Goal: Information Seeking & Learning: Learn about a topic

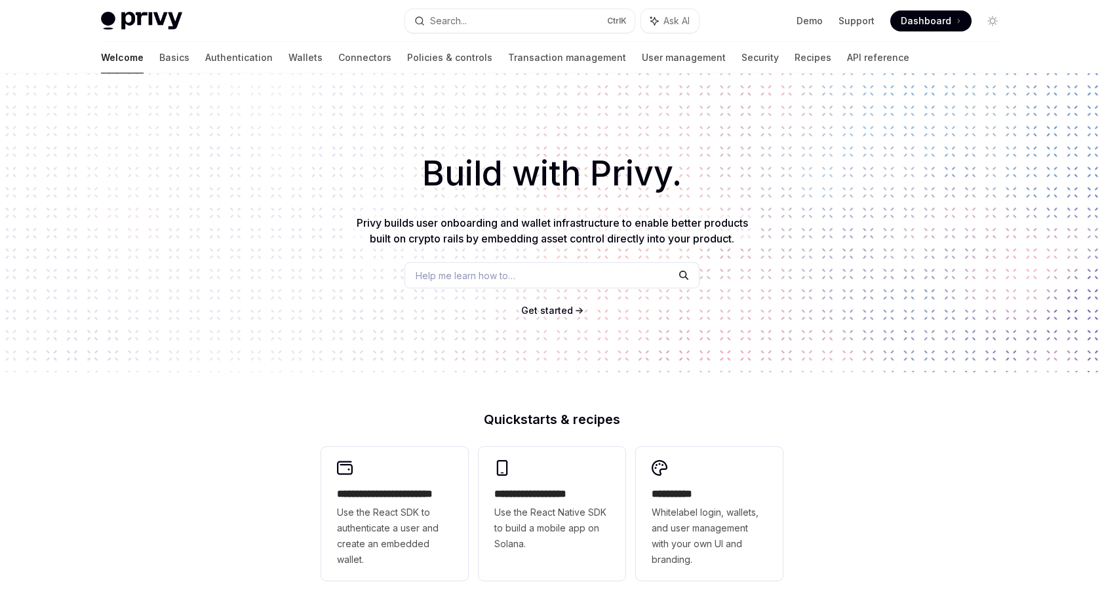
scroll to position [445, 0]
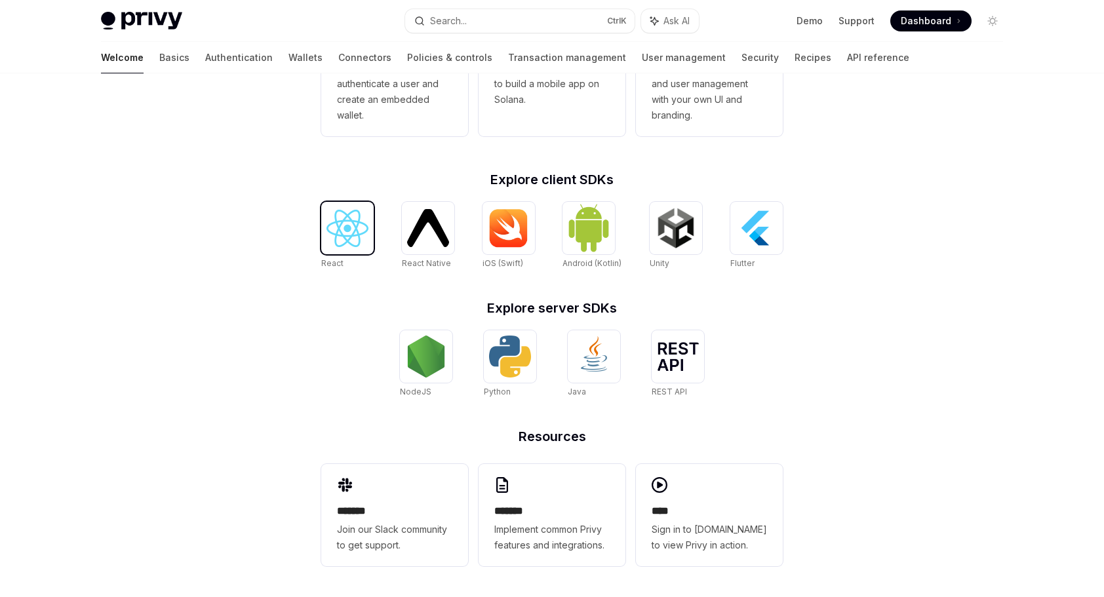
click at [346, 241] on img at bounding box center [348, 228] width 42 height 37
type textarea "*"
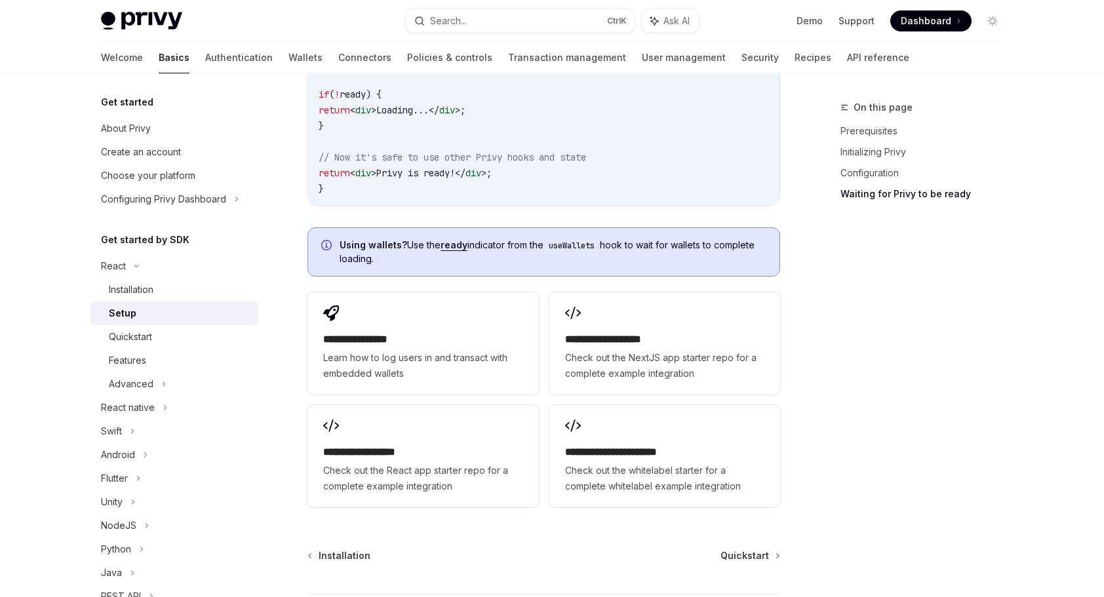
scroll to position [1574, 0]
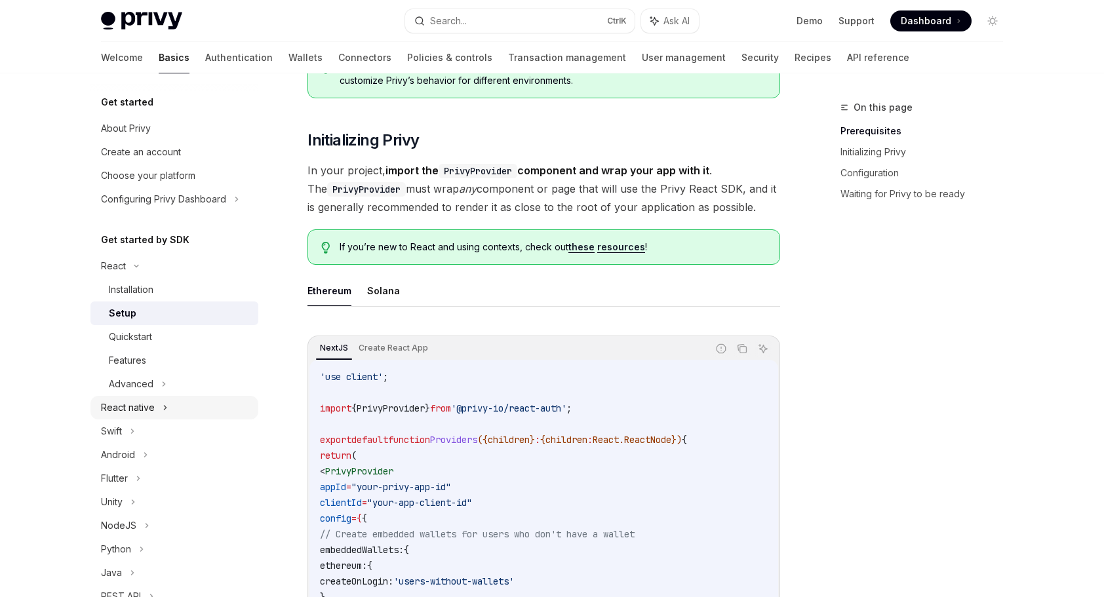
scroll to position [131, 0]
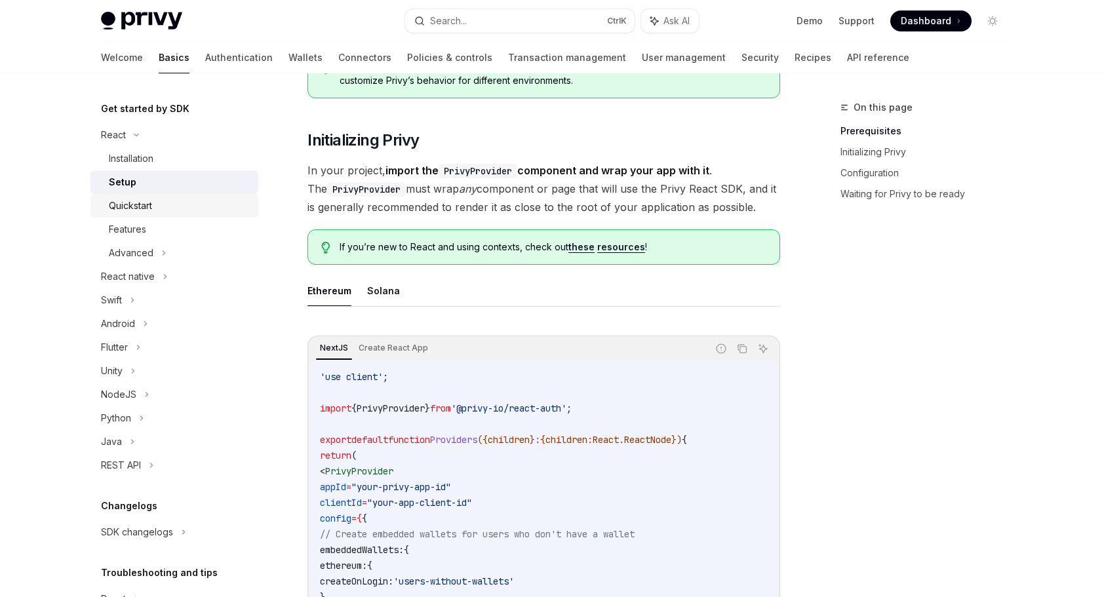
click at [174, 205] on div "Quickstart" at bounding box center [180, 206] width 142 height 16
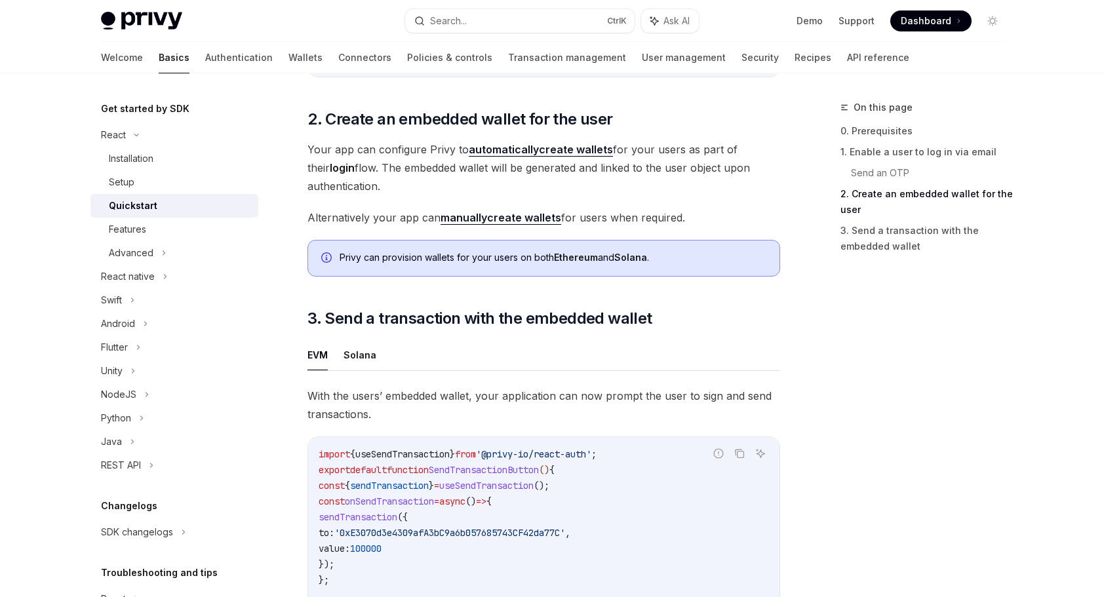
scroll to position [1305, 0]
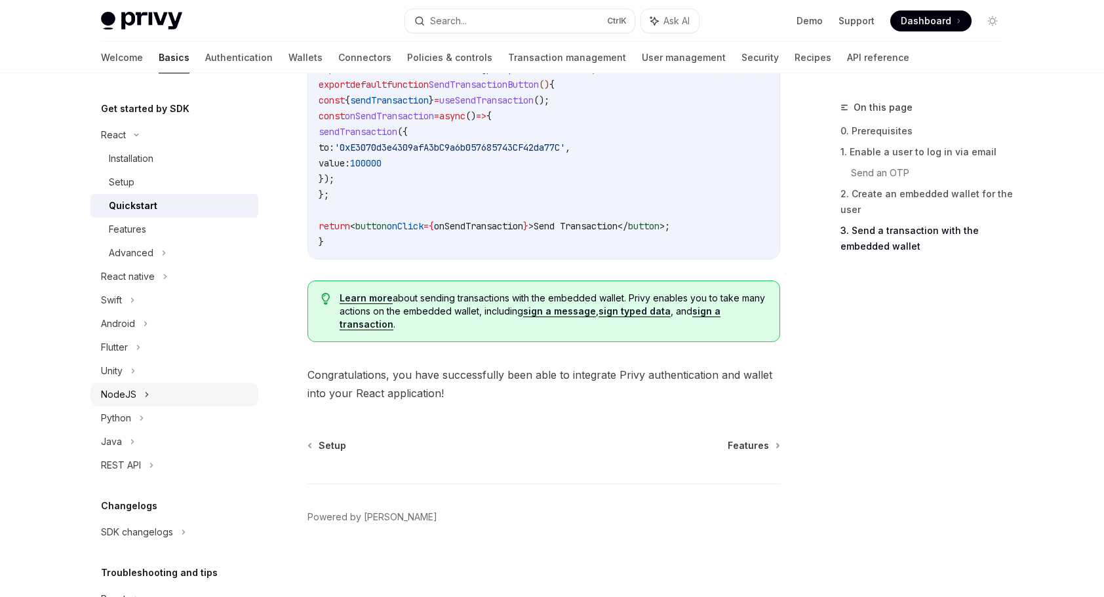
click at [169, 395] on div "NodeJS" at bounding box center [175, 395] width 168 height 24
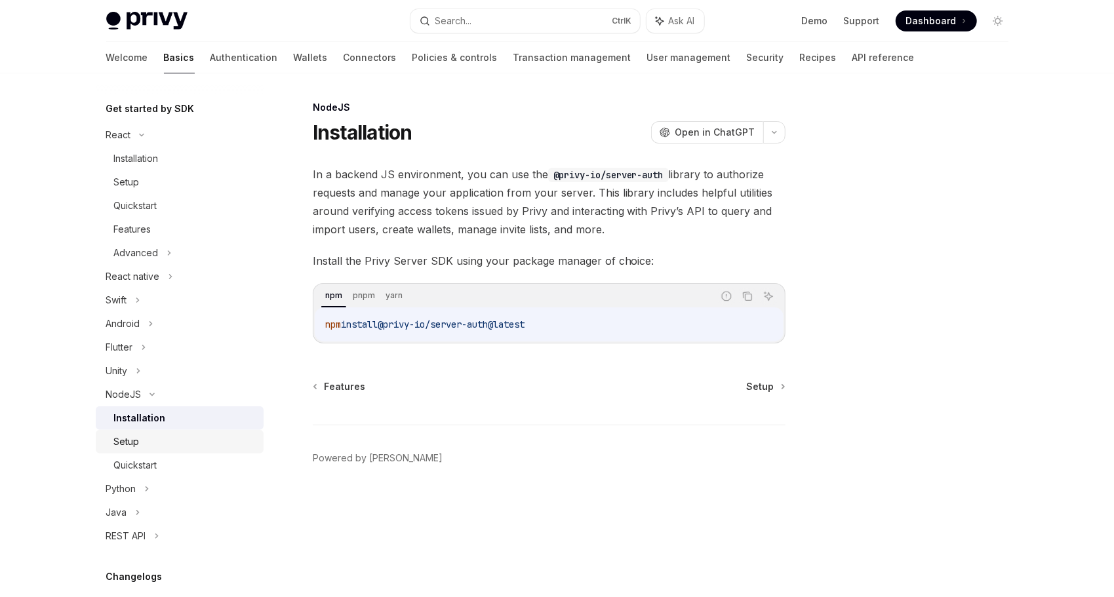
click at [184, 447] on div "Setup" at bounding box center [185, 442] width 142 height 16
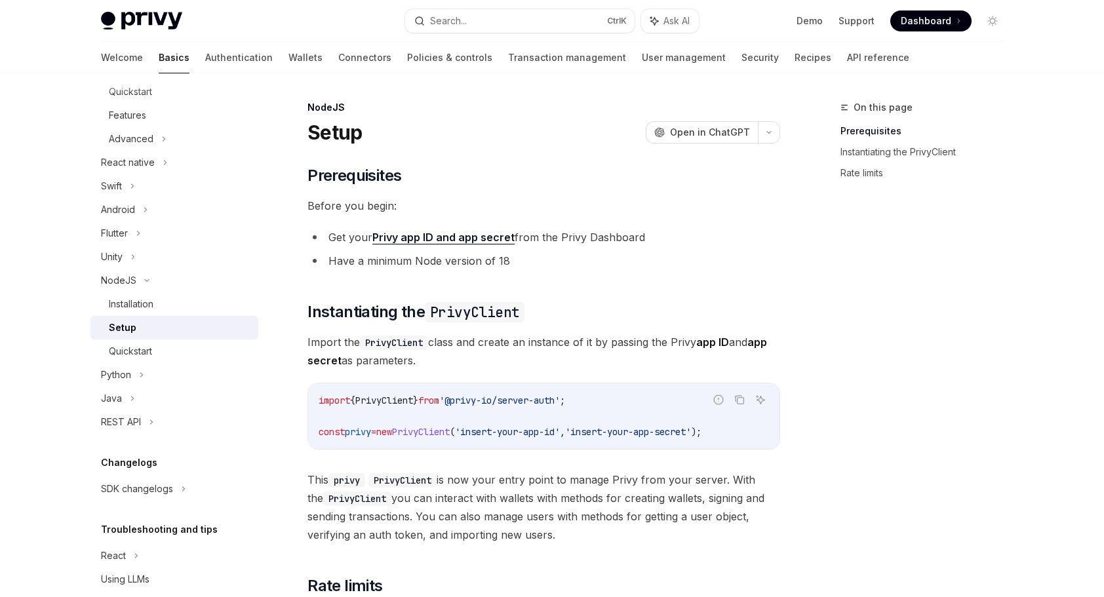
scroll to position [262, 0]
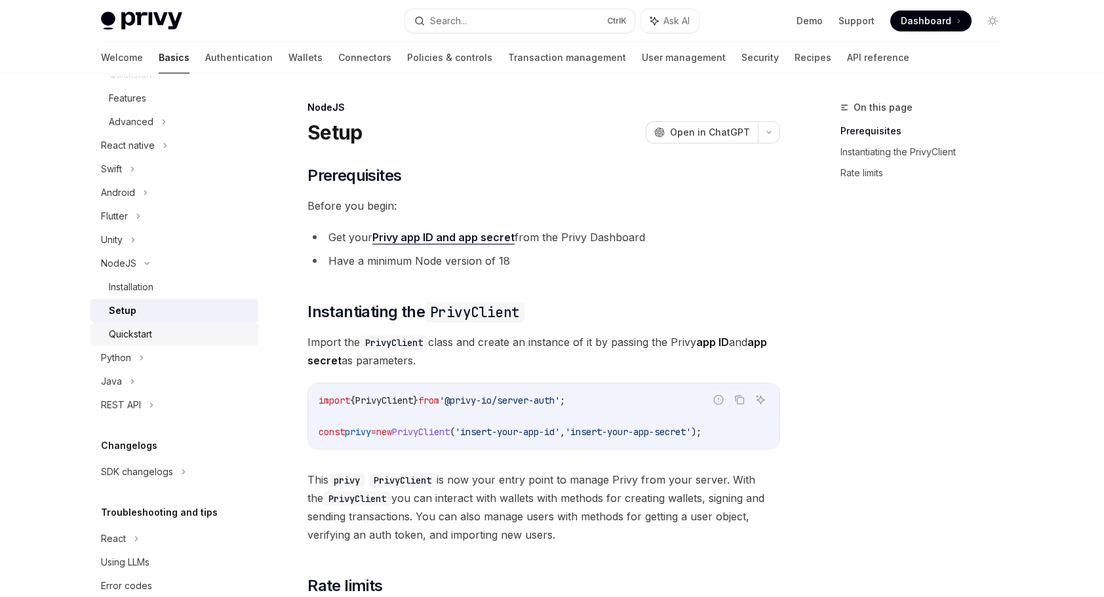
click at [177, 336] on div "Quickstart" at bounding box center [180, 335] width 142 height 16
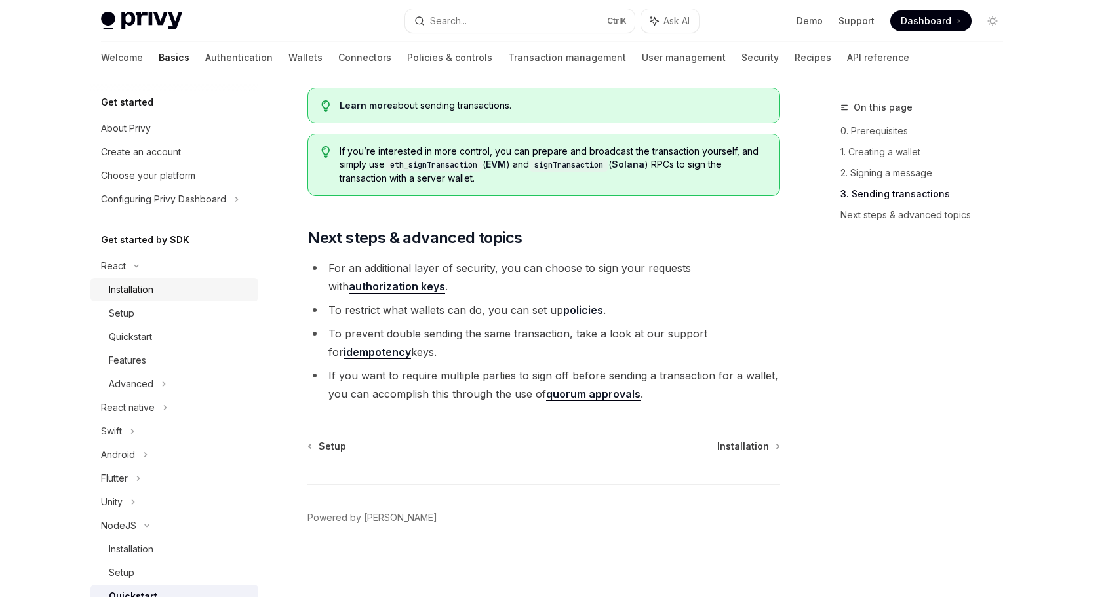
click at [180, 287] on div "Installation" at bounding box center [180, 290] width 142 height 16
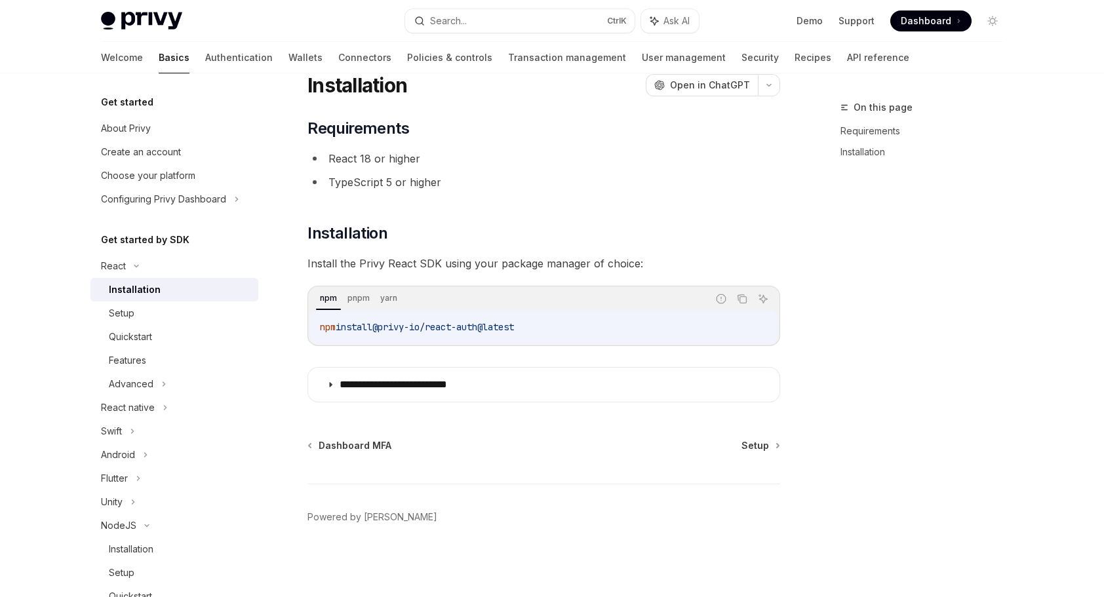
scroll to position [46, 0]
click at [183, 321] on div "Setup" at bounding box center [180, 314] width 142 height 16
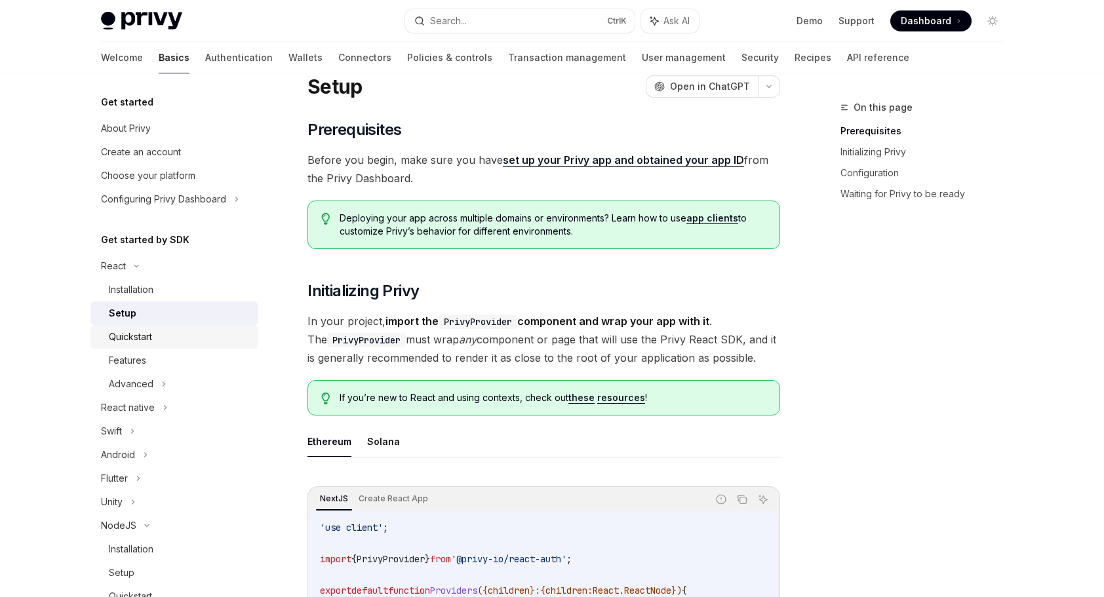
click at [185, 345] on link "Quickstart" at bounding box center [175, 337] width 168 height 24
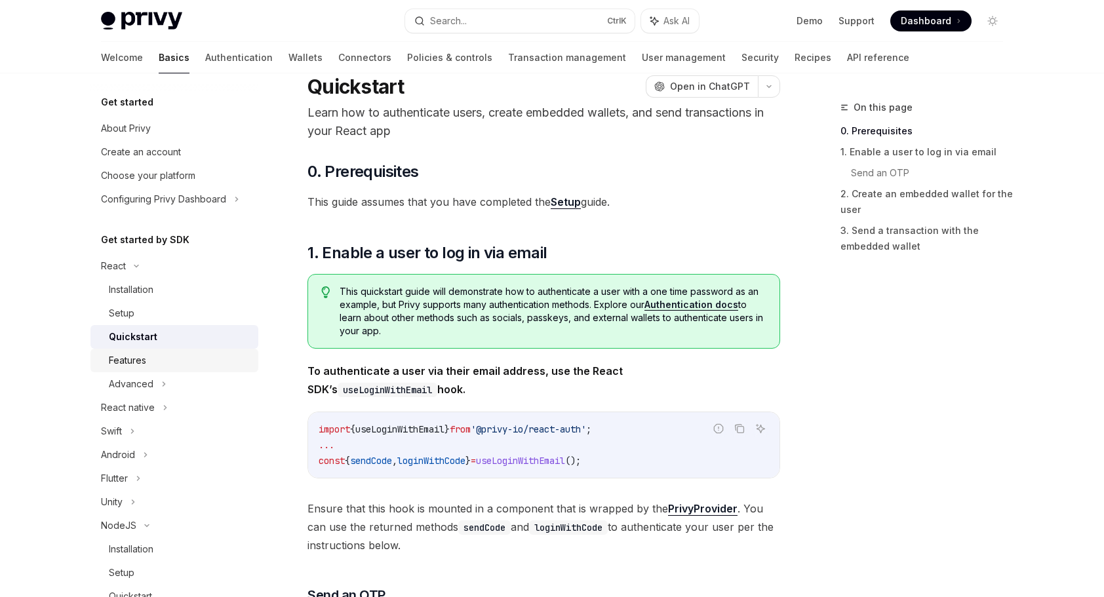
click at [183, 365] on div "Features" at bounding box center [180, 361] width 142 height 16
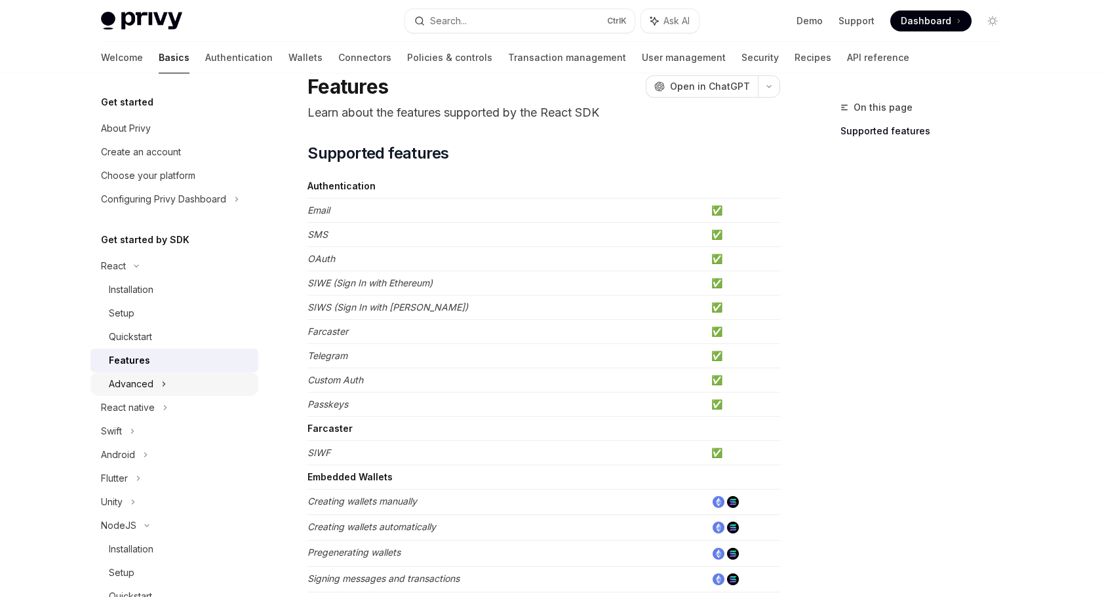
click at [185, 379] on div "Advanced" at bounding box center [175, 385] width 168 height 24
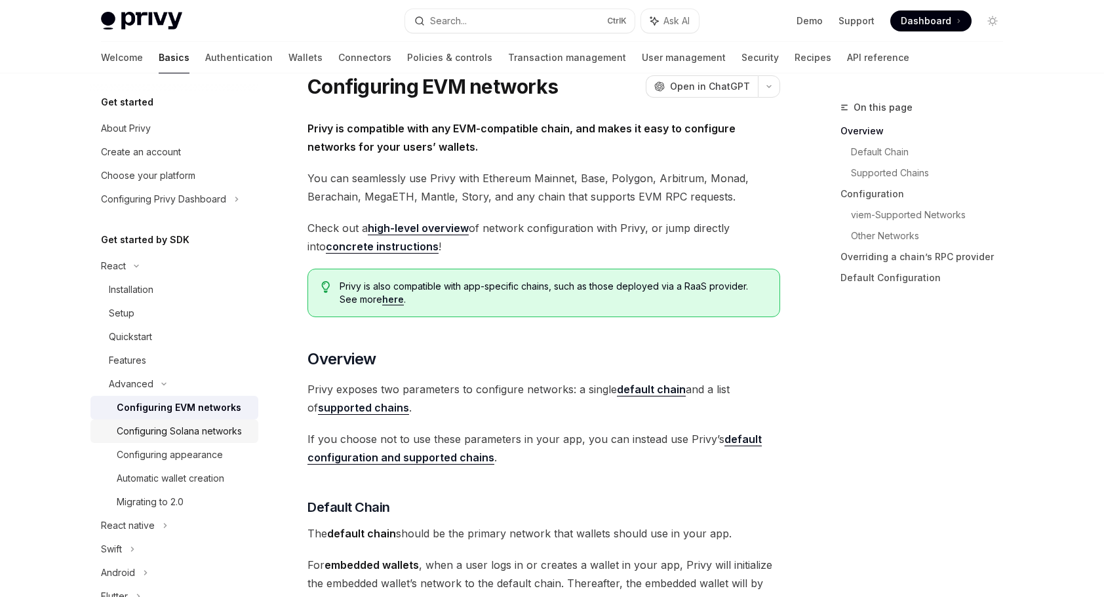
click at [186, 426] on div "Configuring Solana networks" at bounding box center [179, 432] width 125 height 16
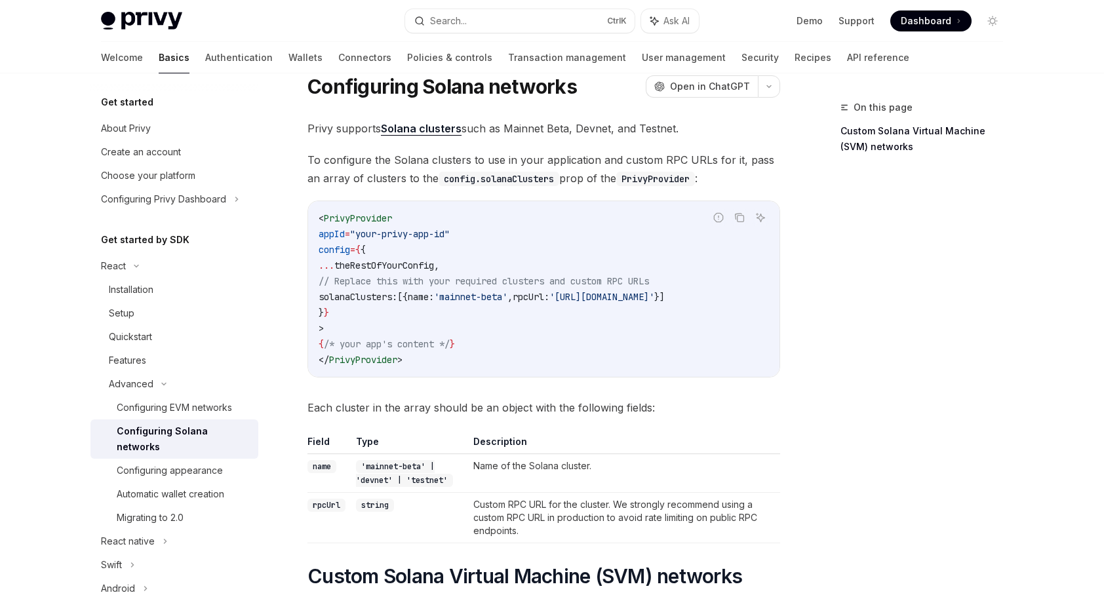
scroll to position [197, 0]
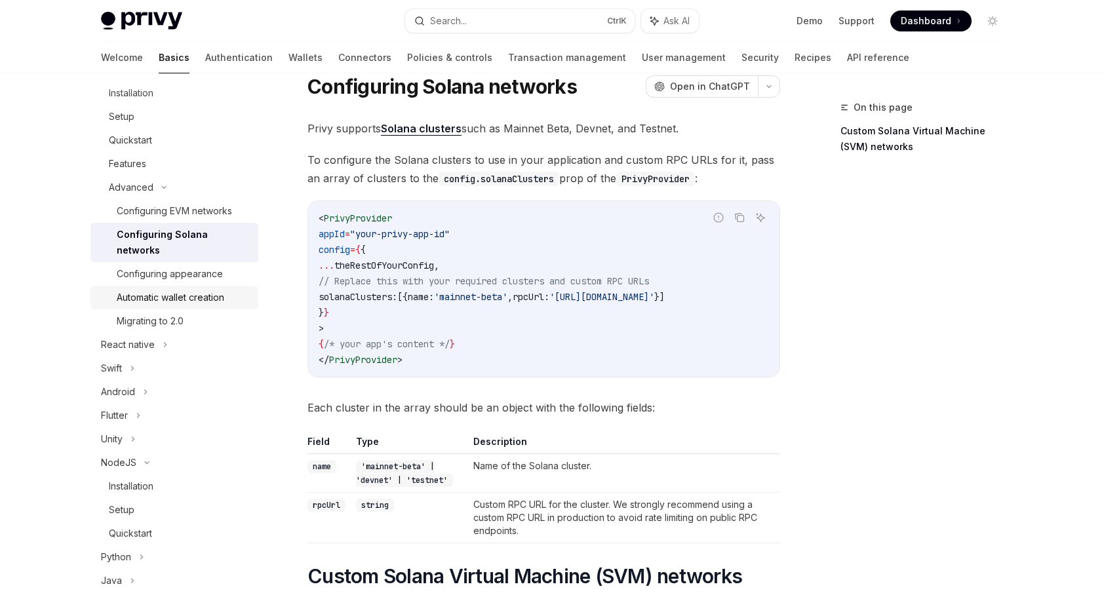
click at [190, 300] on div "Automatic wallet creation" at bounding box center [171, 298] width 108 height 16
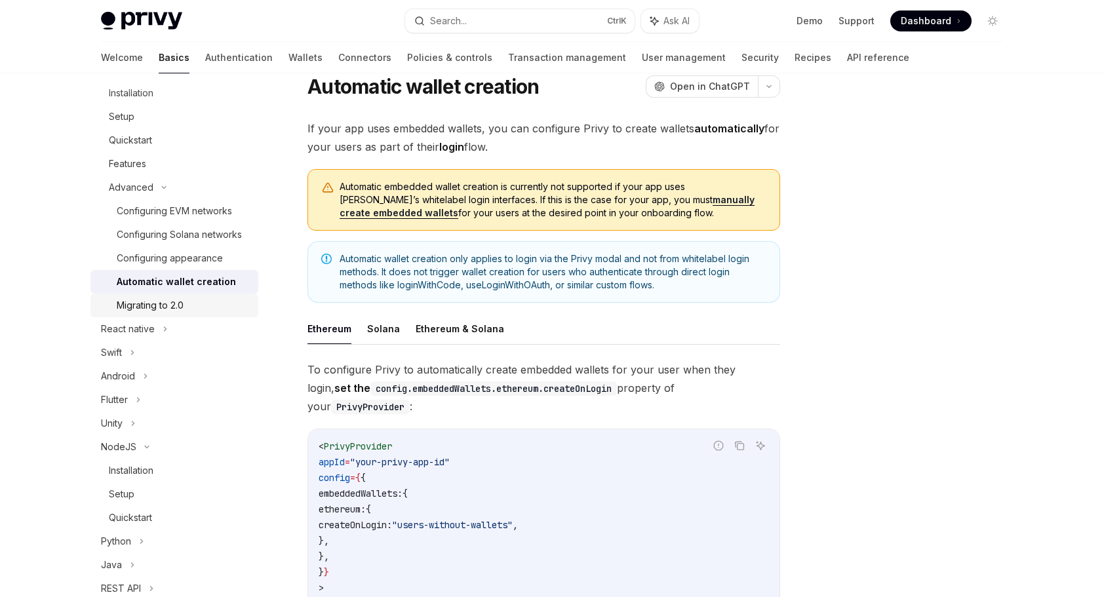
click at [191, 314] on div "Migrating to 2.0" at bounding box center [184, 306] width 134 height 16
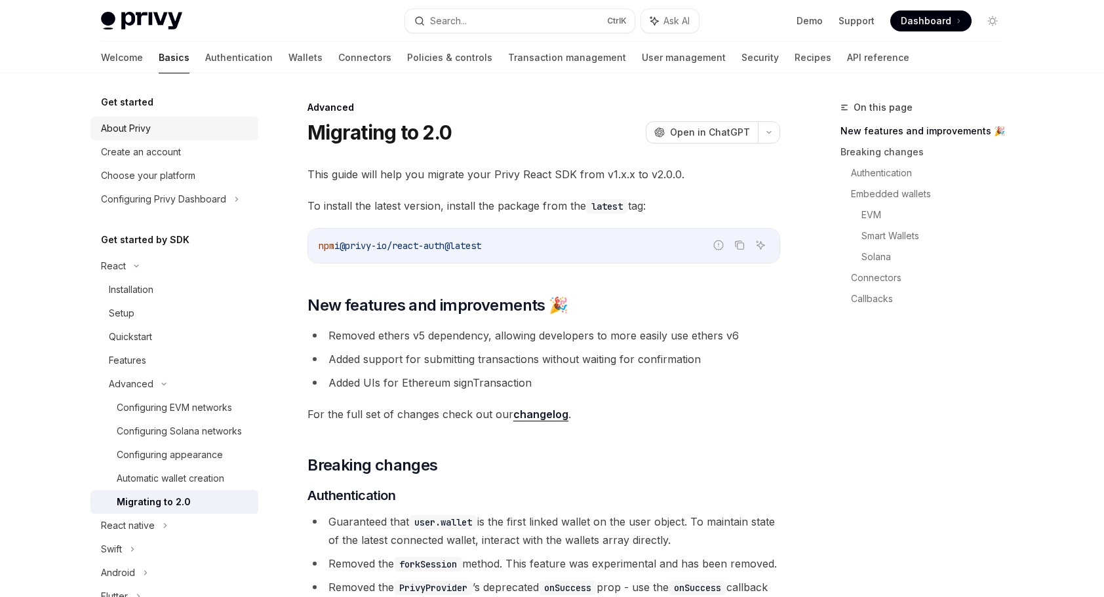
click at [138, 129] on div "About Privy" at bounding box center [126, 129] width 50 height 16
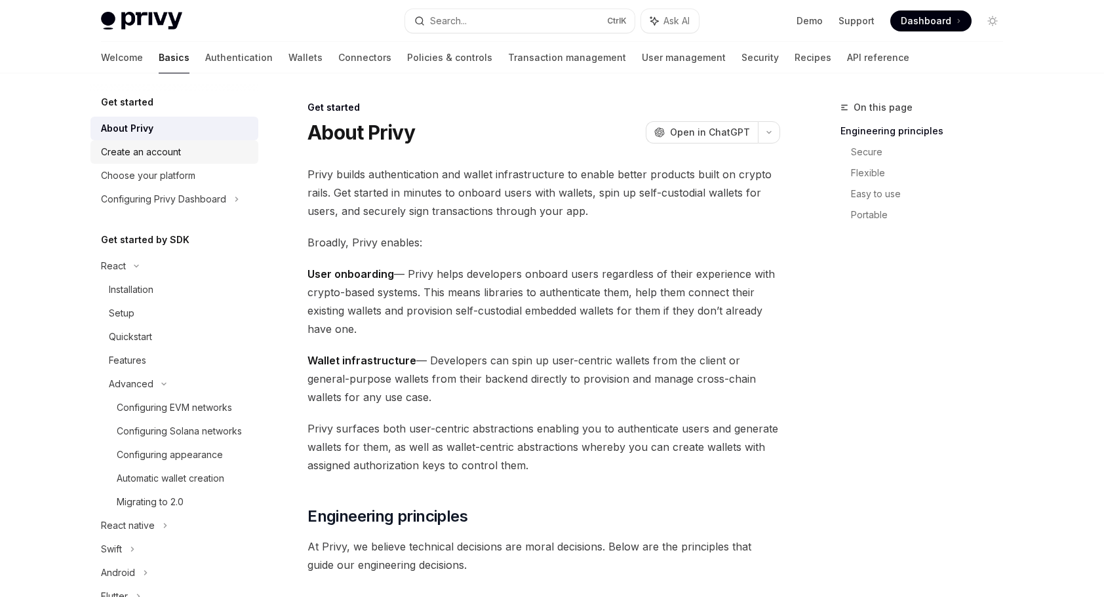
click at [166, 147] on div "Create an account" at bounding box center [141, 152] width 80 height 16
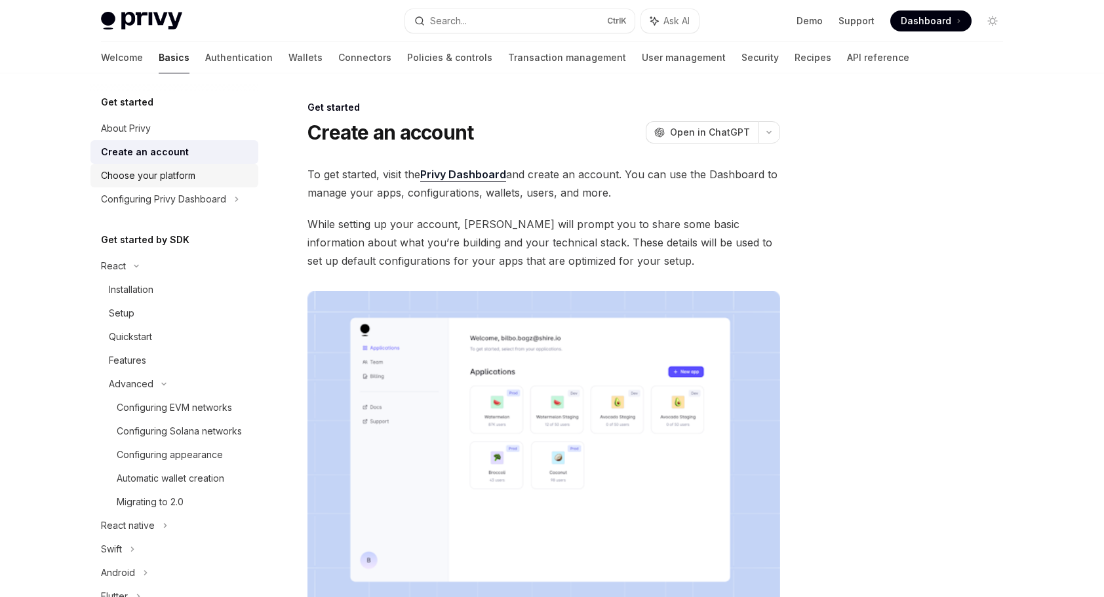
click at [182, 176] on div "Choose your platform" at bounding box center [148, 176] width 94 height 16
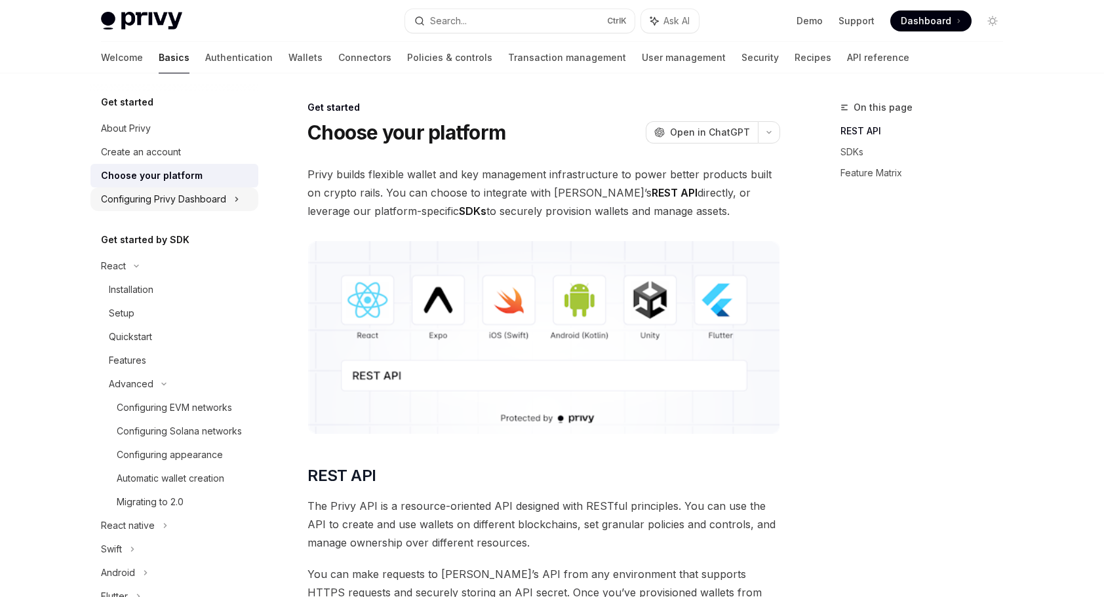
click at [184, 192] on div "Configuring Privy Dashboard" at bounding box center [163, 200] width 125 height 16
type textarea "*"
